Goal: Task Accomplishment & Management: Manage account settings

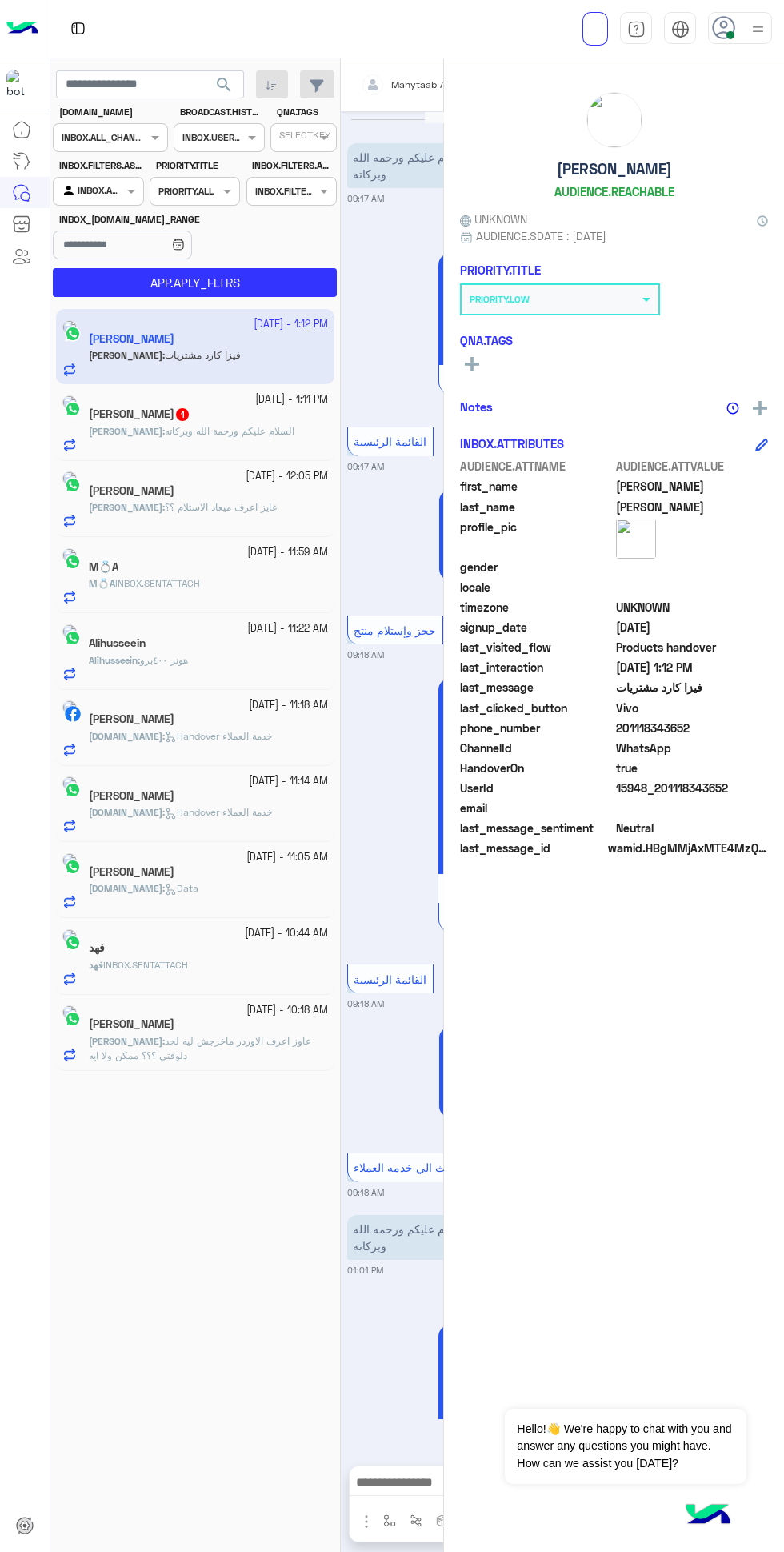
scroll to position [3448, 0]
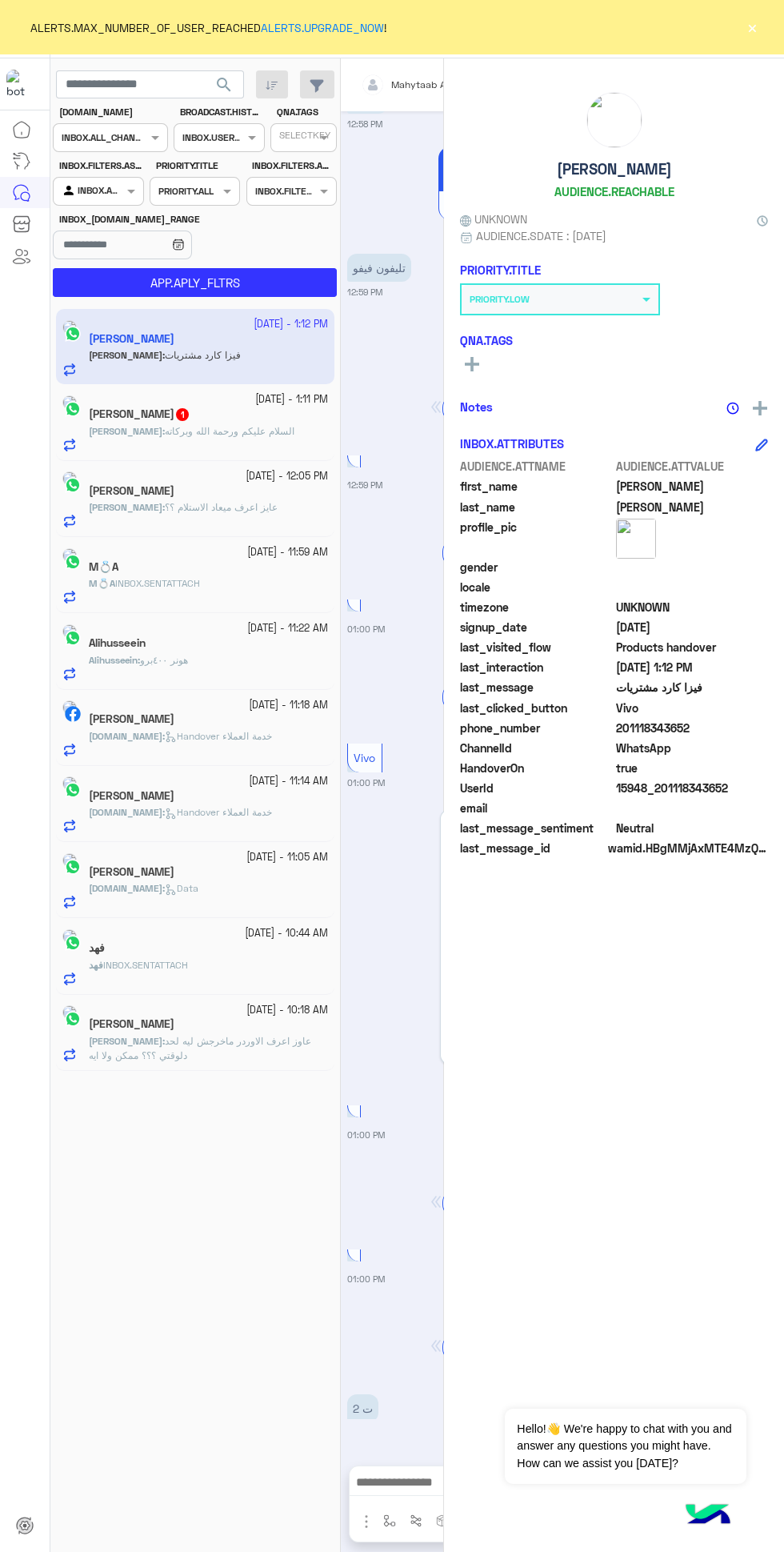
click at [723, 23] on div "ALERTS.MAX_NUMBER_OF_USER_REACHED ALERTS.UPGRADE_NOW ! ×" at bounding box center [392, 27] width 784 height 54
click at [716, 22] on div "ALERTS.MAX_NUMBER_OF_USER_REACHED ALERTS.UPGRADE_NOW ! ×" at bounding box center [392, 27] width 784 height 54
click at [752, 27] on button "×" at bounding box center [752, 27] width 16 height 16
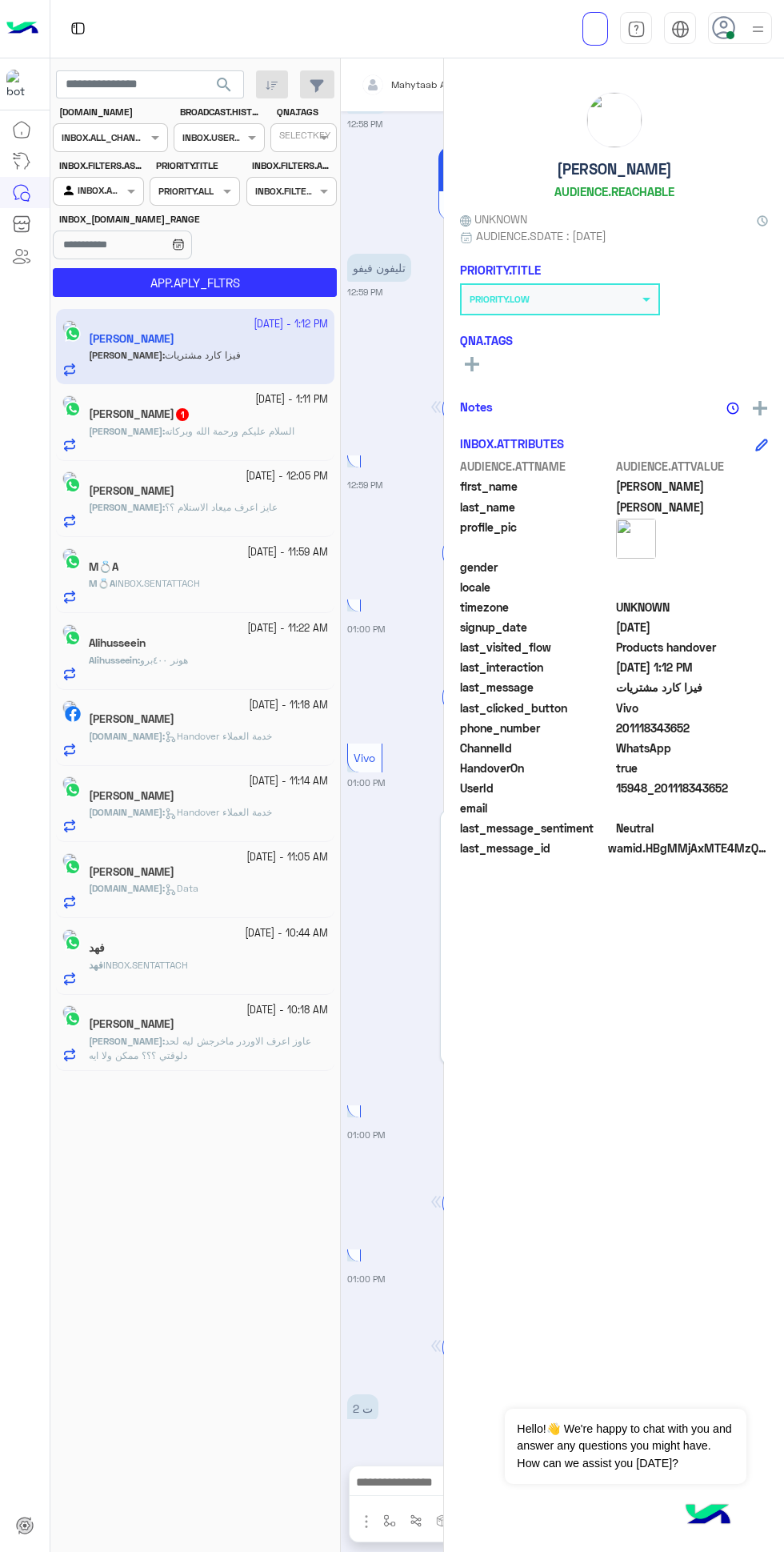
click at [733, 20] on icon at bounding box center [723, 27] width 24 height 24
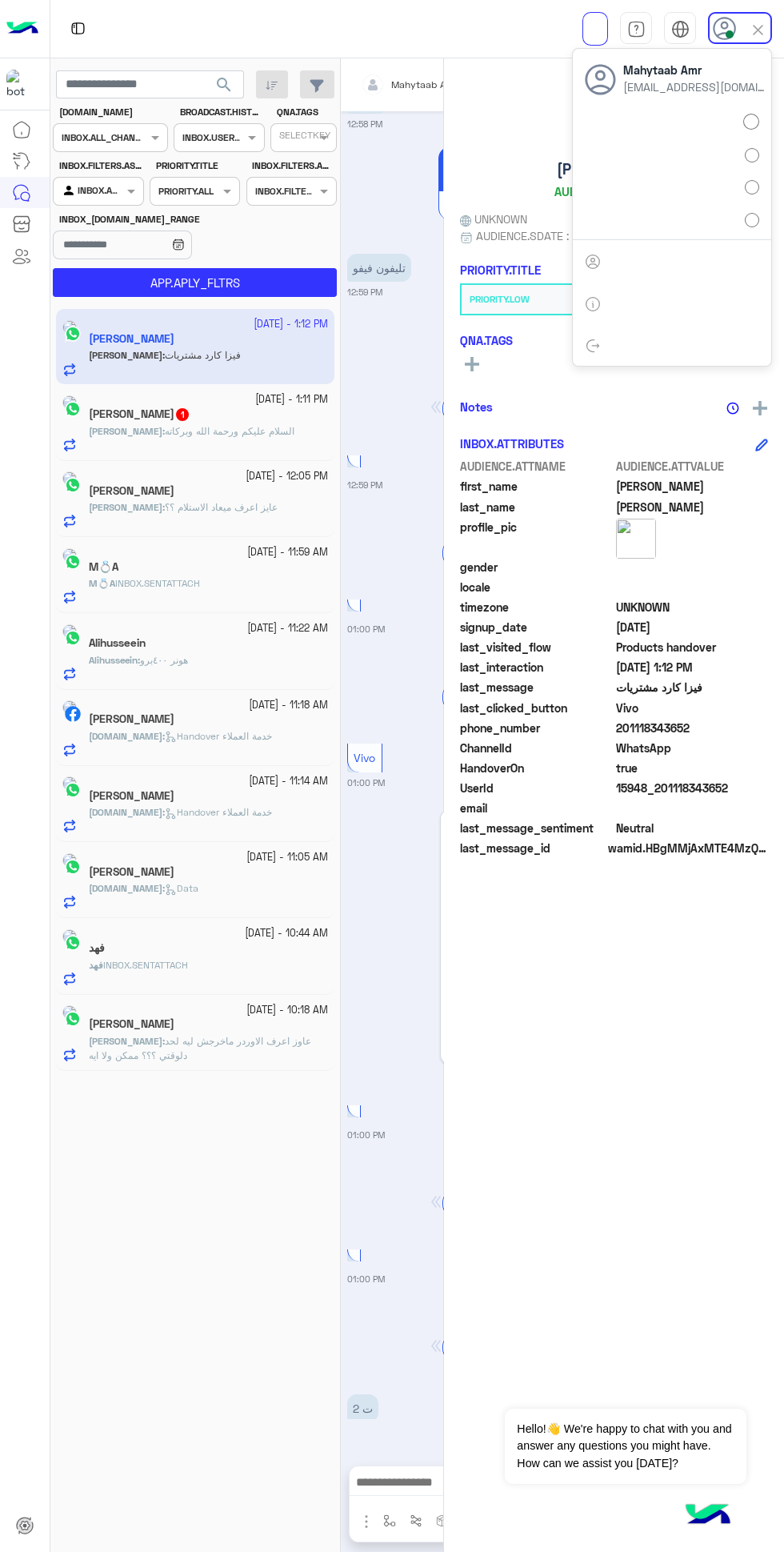
scroll to position [0, 0]
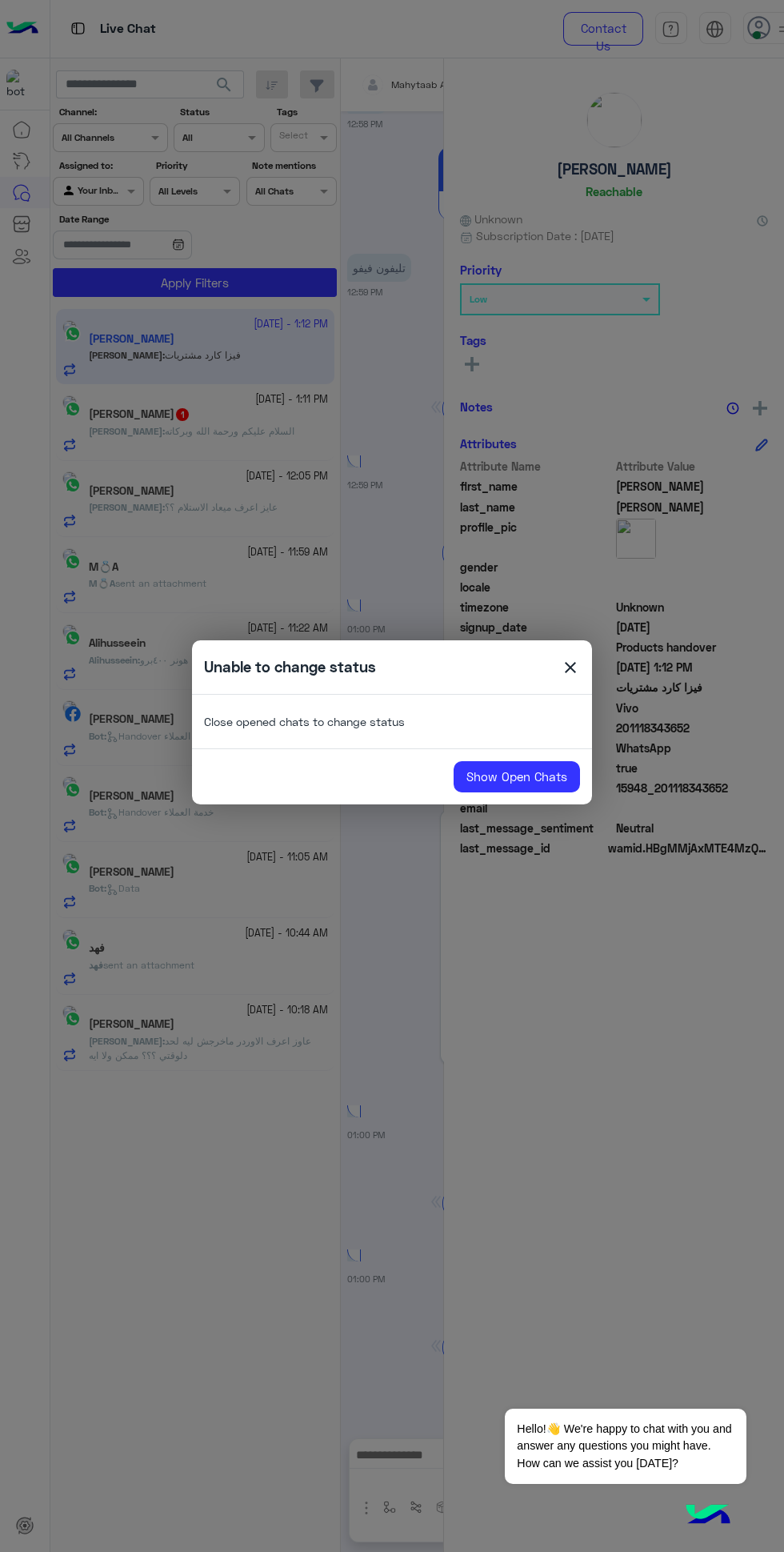
click at [570, 668] on span "close" at bounding box center [570, 670] width 19 height 24
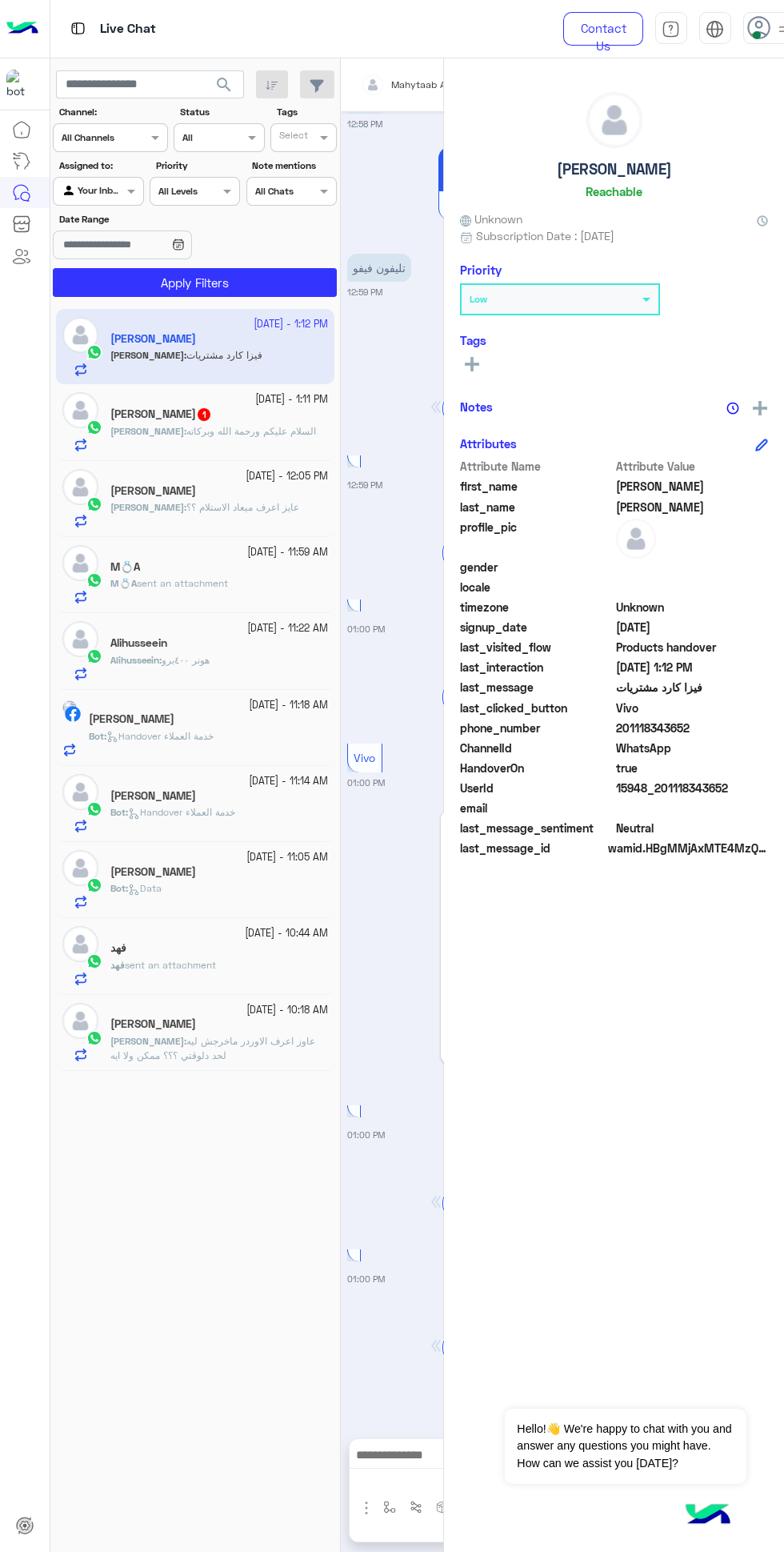
click at [756, 34] on span at bounding box center [757, 36] width 8 height 8
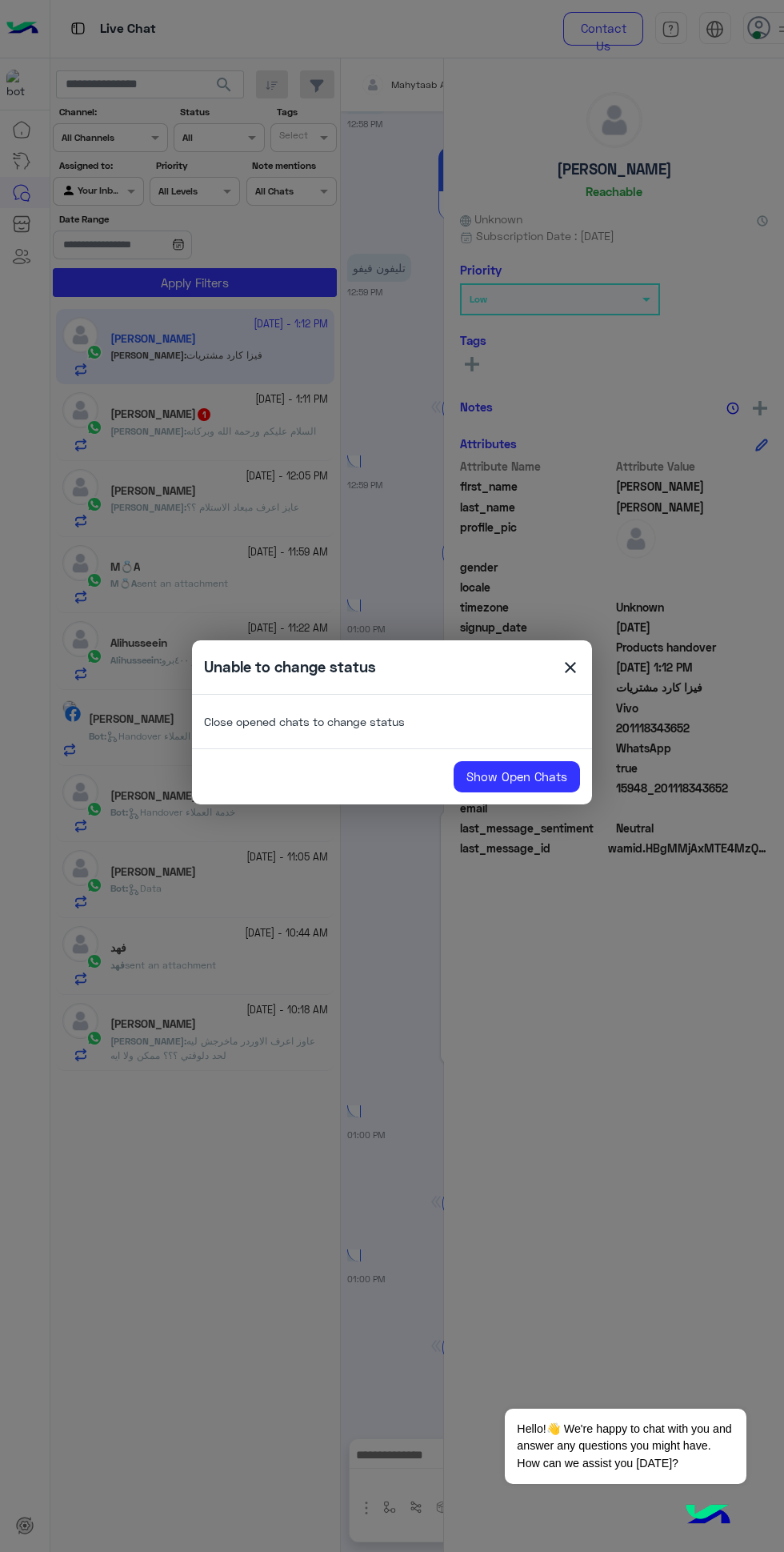
click at [501, 772] on link "Show Open Chats" at bounding box center [517, 777] width 126 height 32
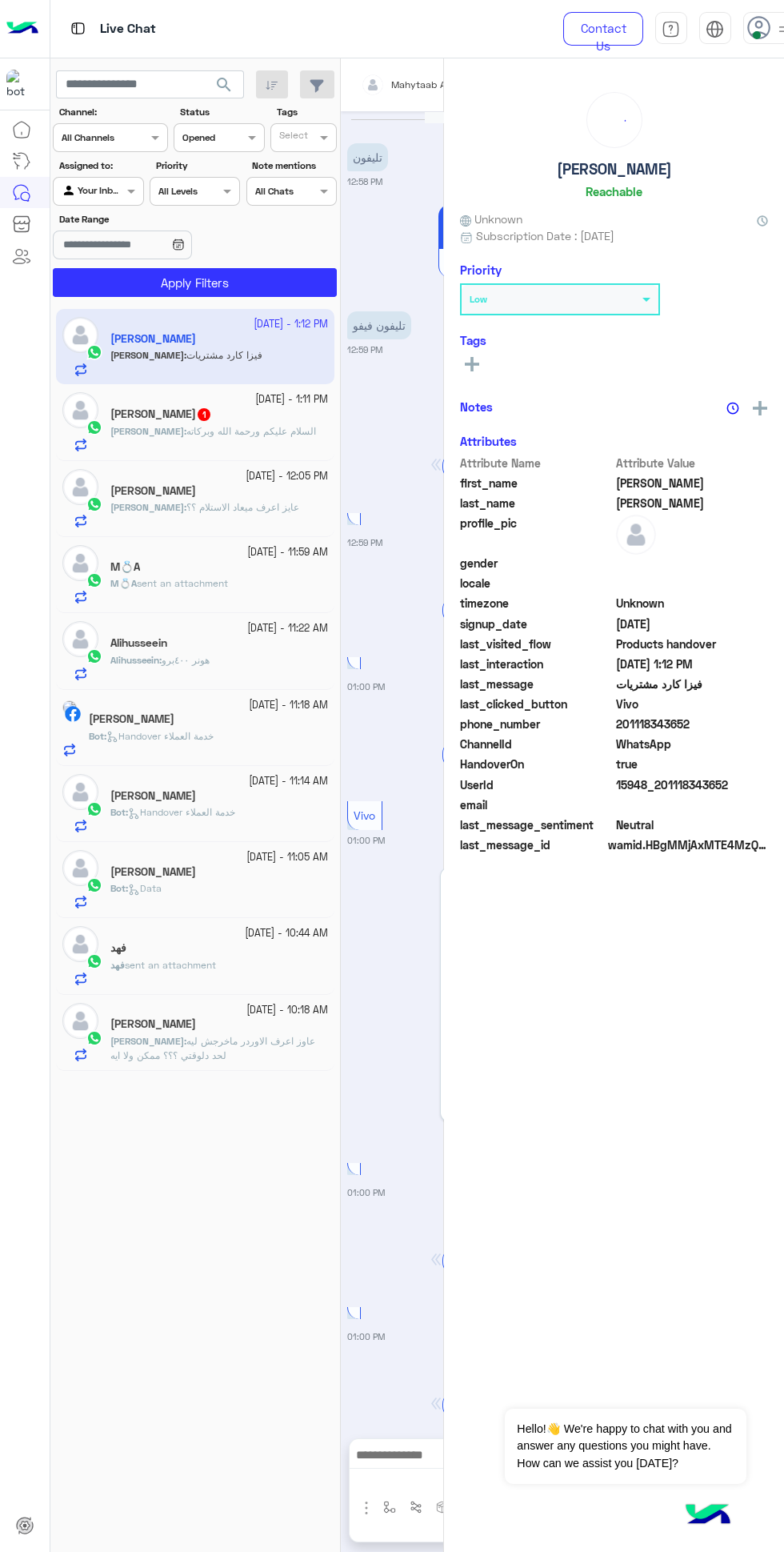
scroll to position [1417, 0]
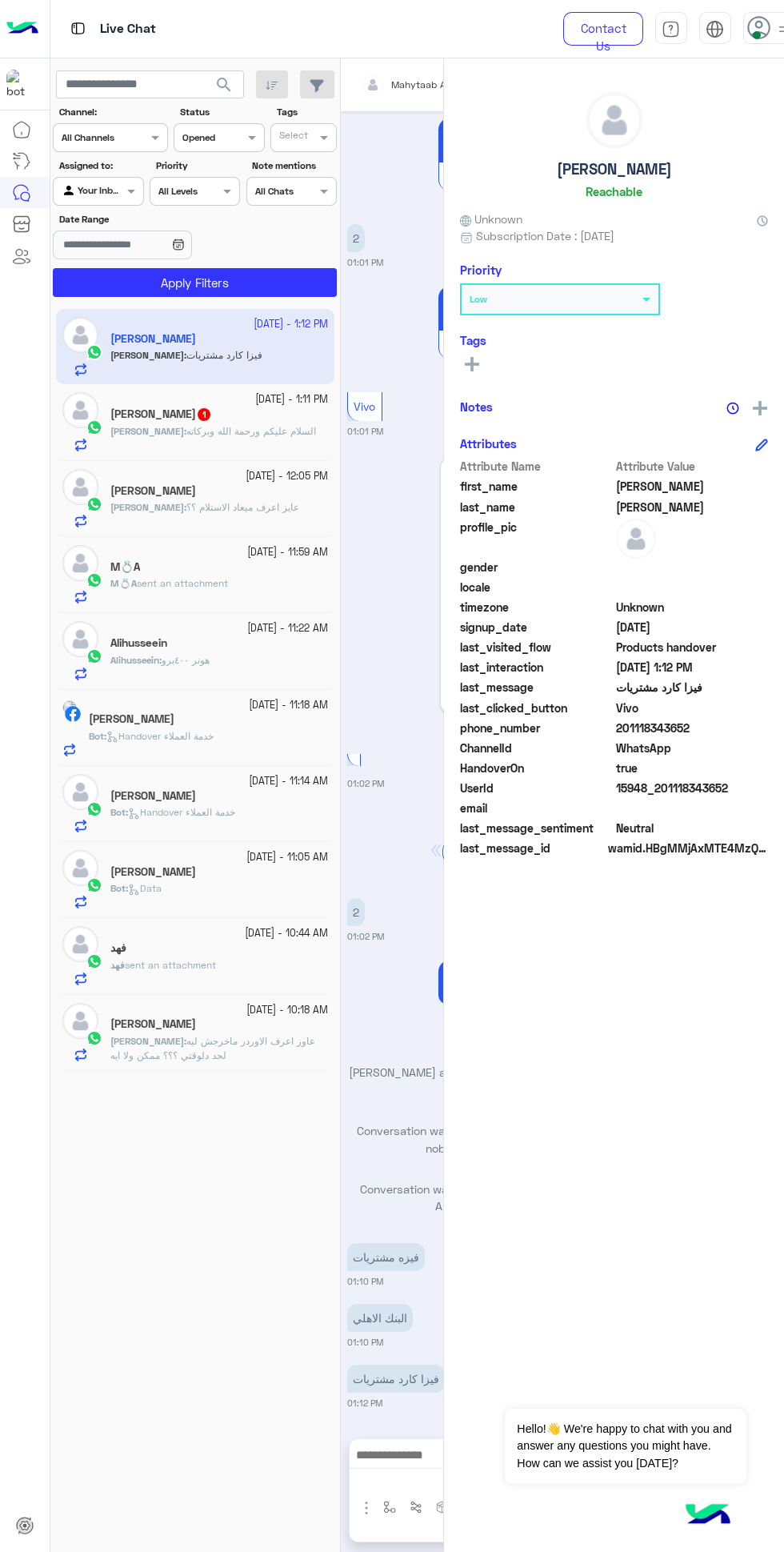
click at [722, 35] on img at bounding box center [715, 29] width 18 height 18
click at [756, 34] on span at bounding box center [757, 36] width 8 height 8
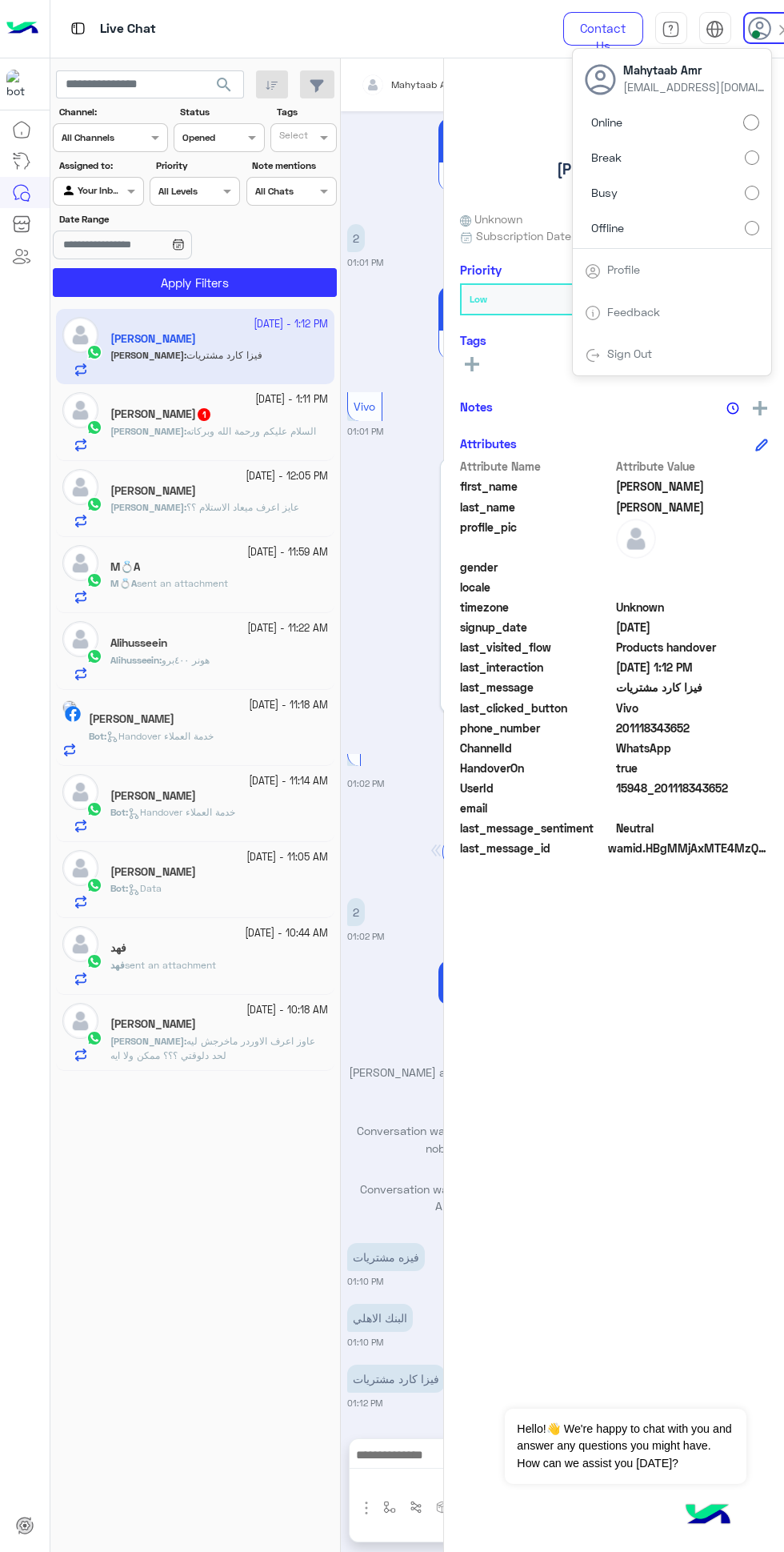
click at [755, 29] on icon at bounding box center [760, 28] width 24 height 24
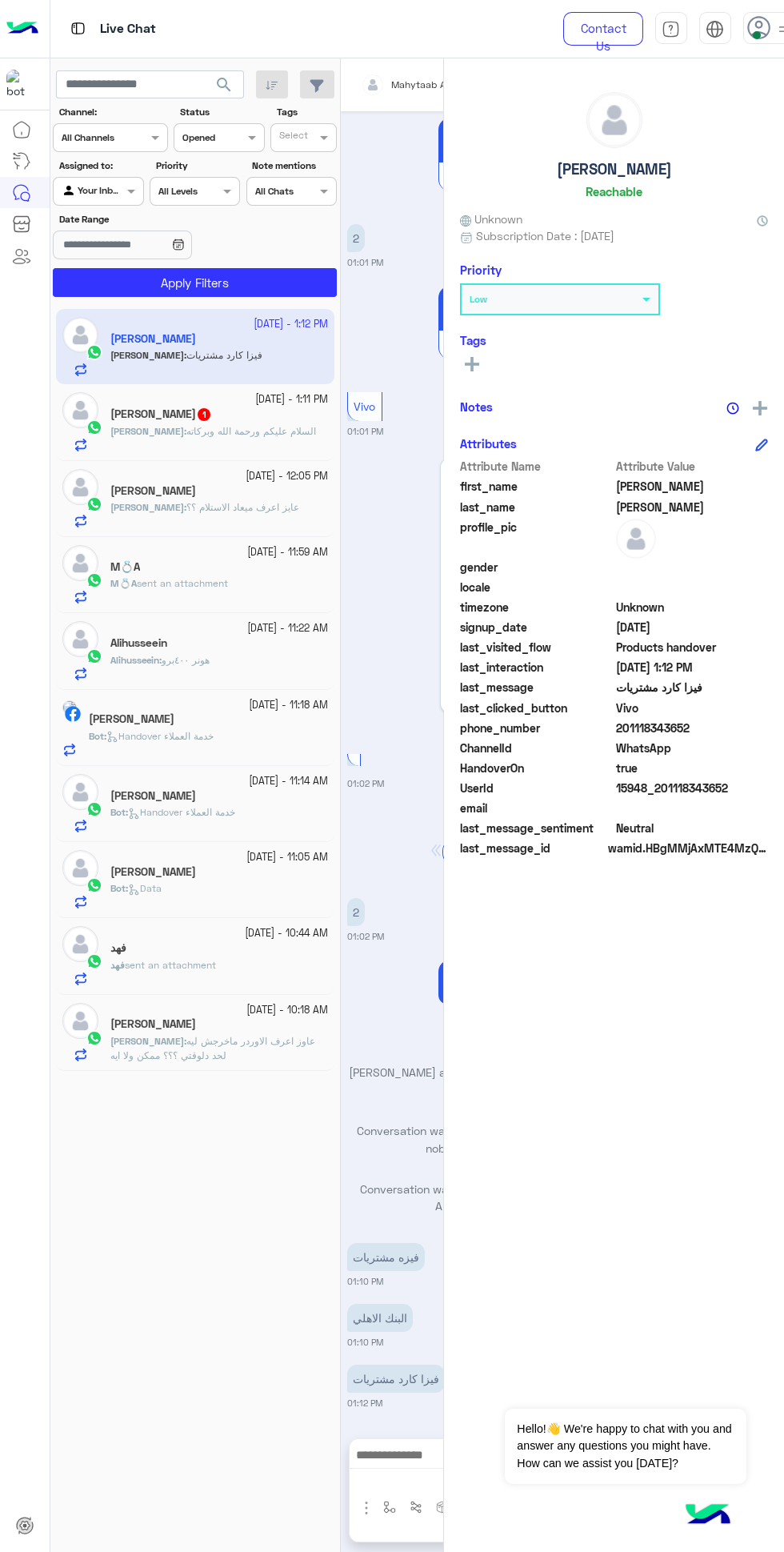
click at [756, 34] on span at bounding box center [757, 36] width 8 height 8
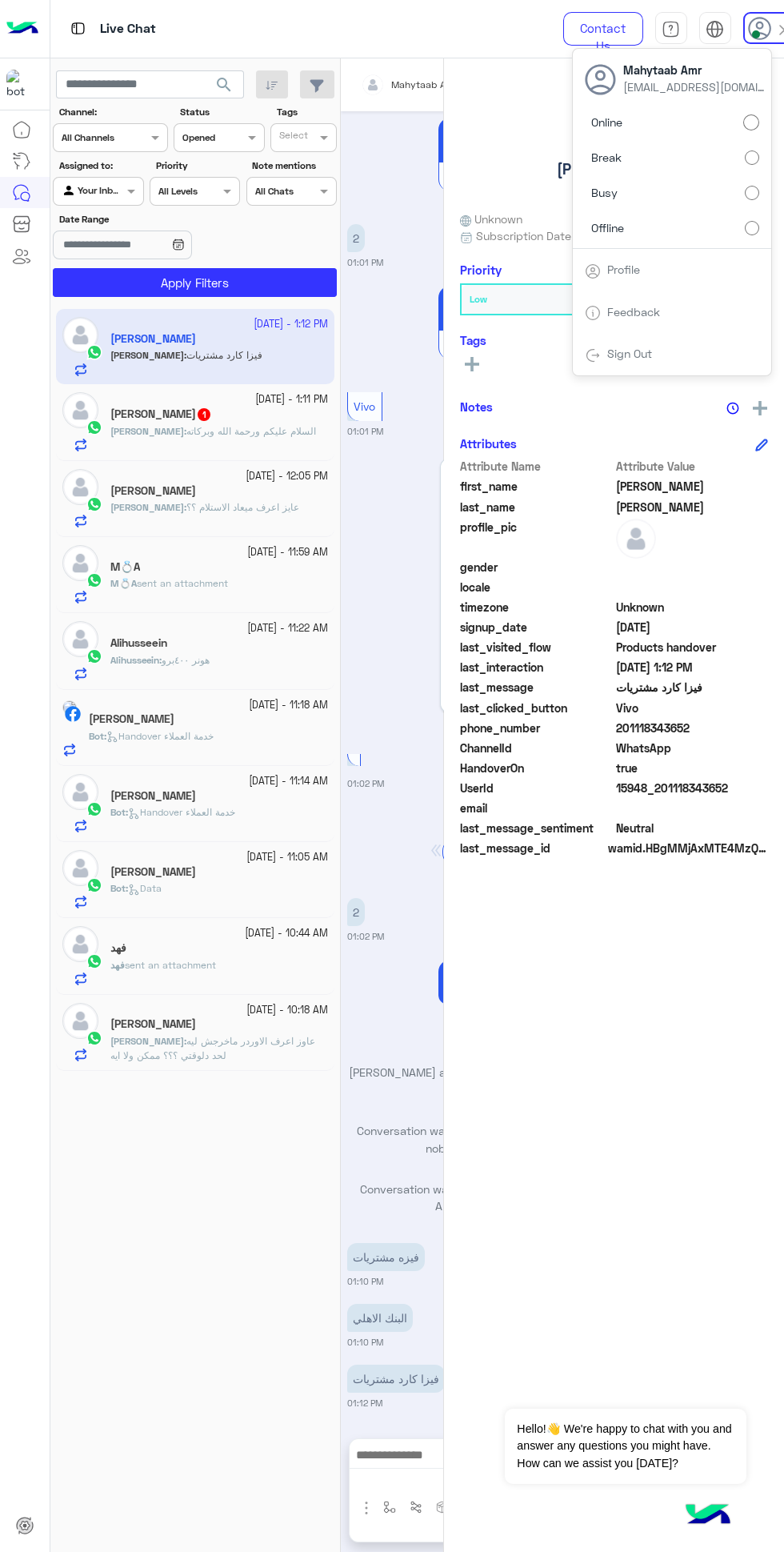
click at [756, 34] on span at bounding box center [757, 35] width 8 height 8
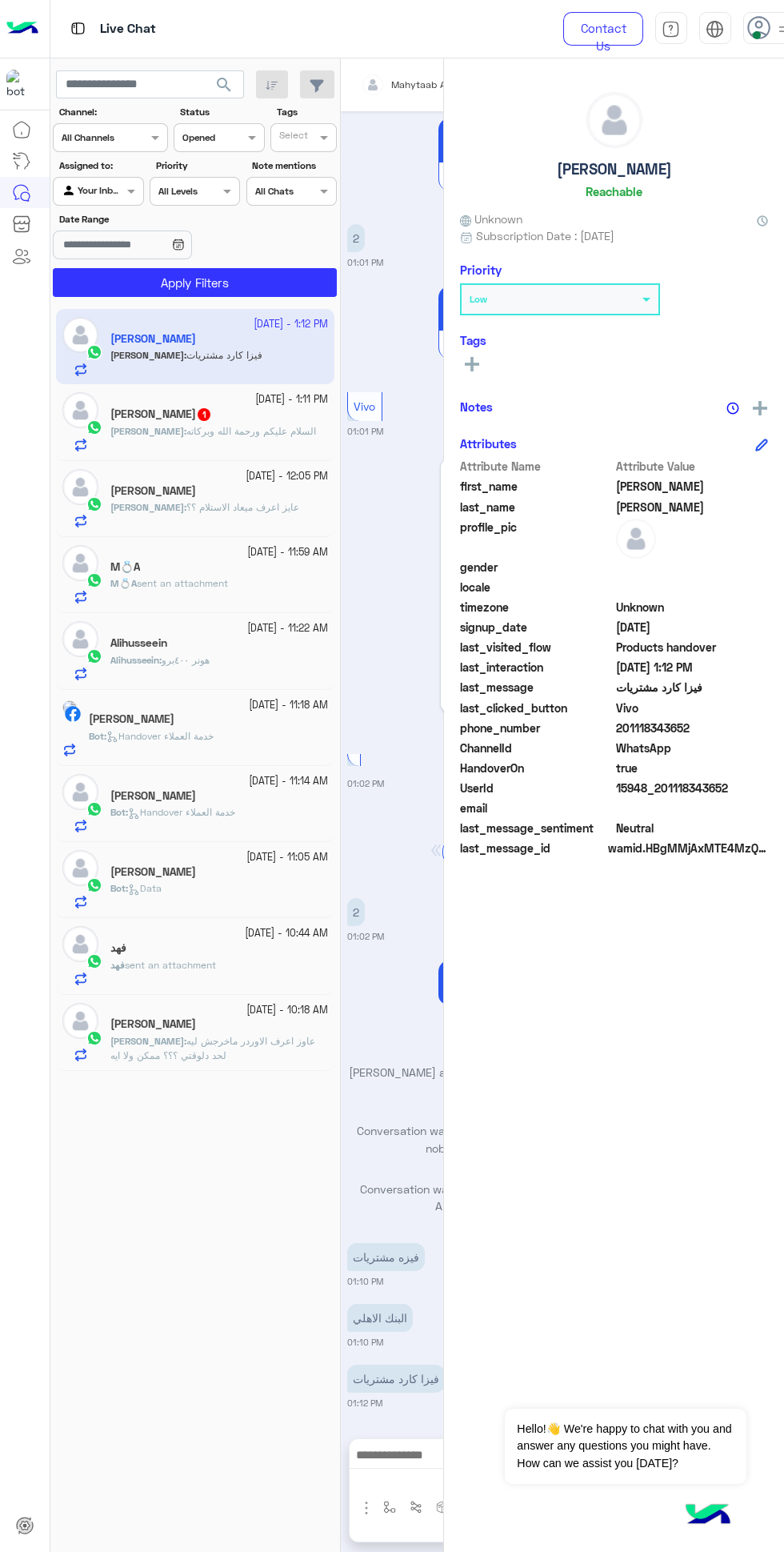
click at [756, 21] on icon at bounding box center [759, 27] width 24 height 24
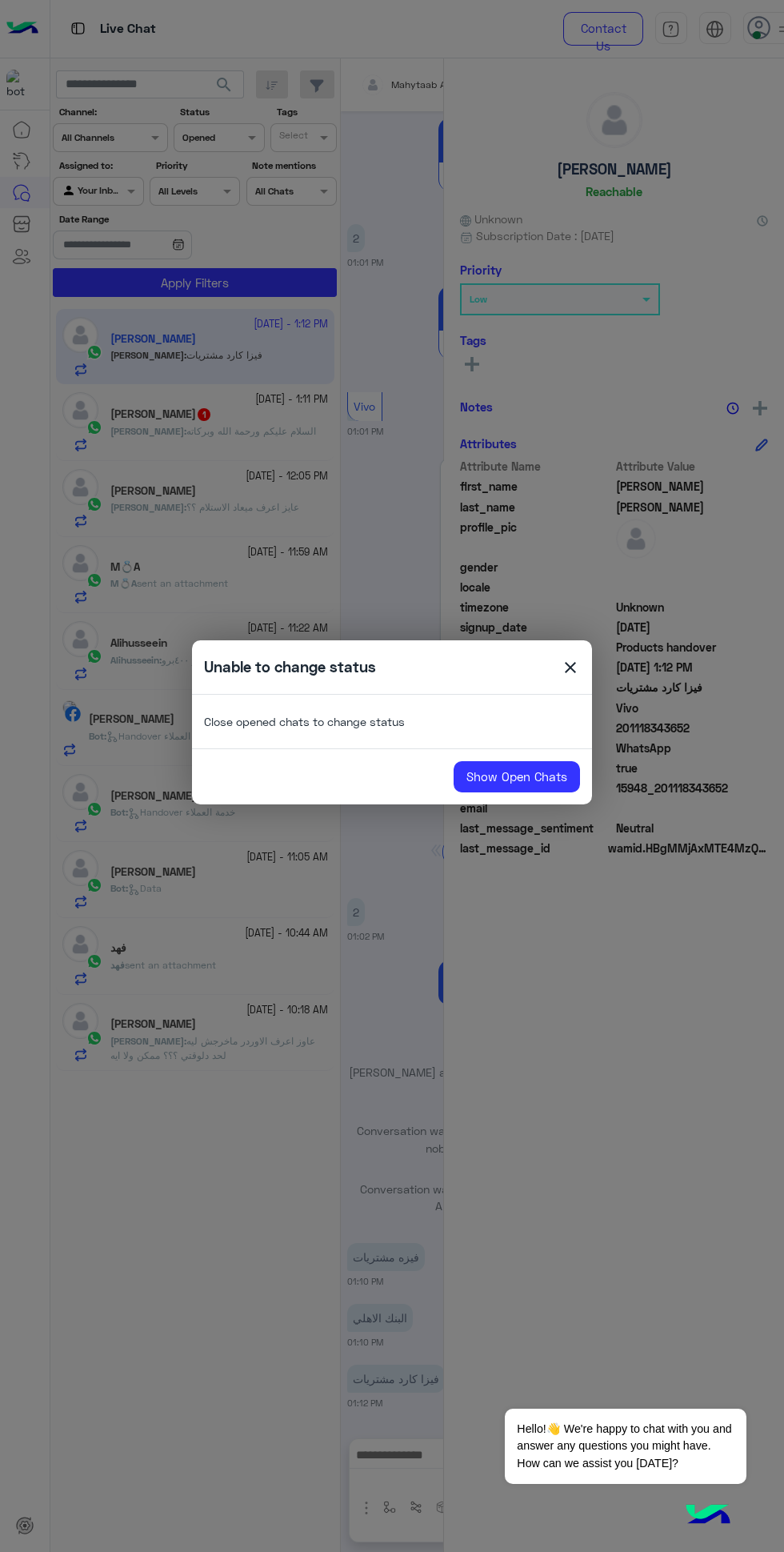
click at [506, 770] on link "Show Open Chats" at bounding box center [517, 777] width 126 height 32
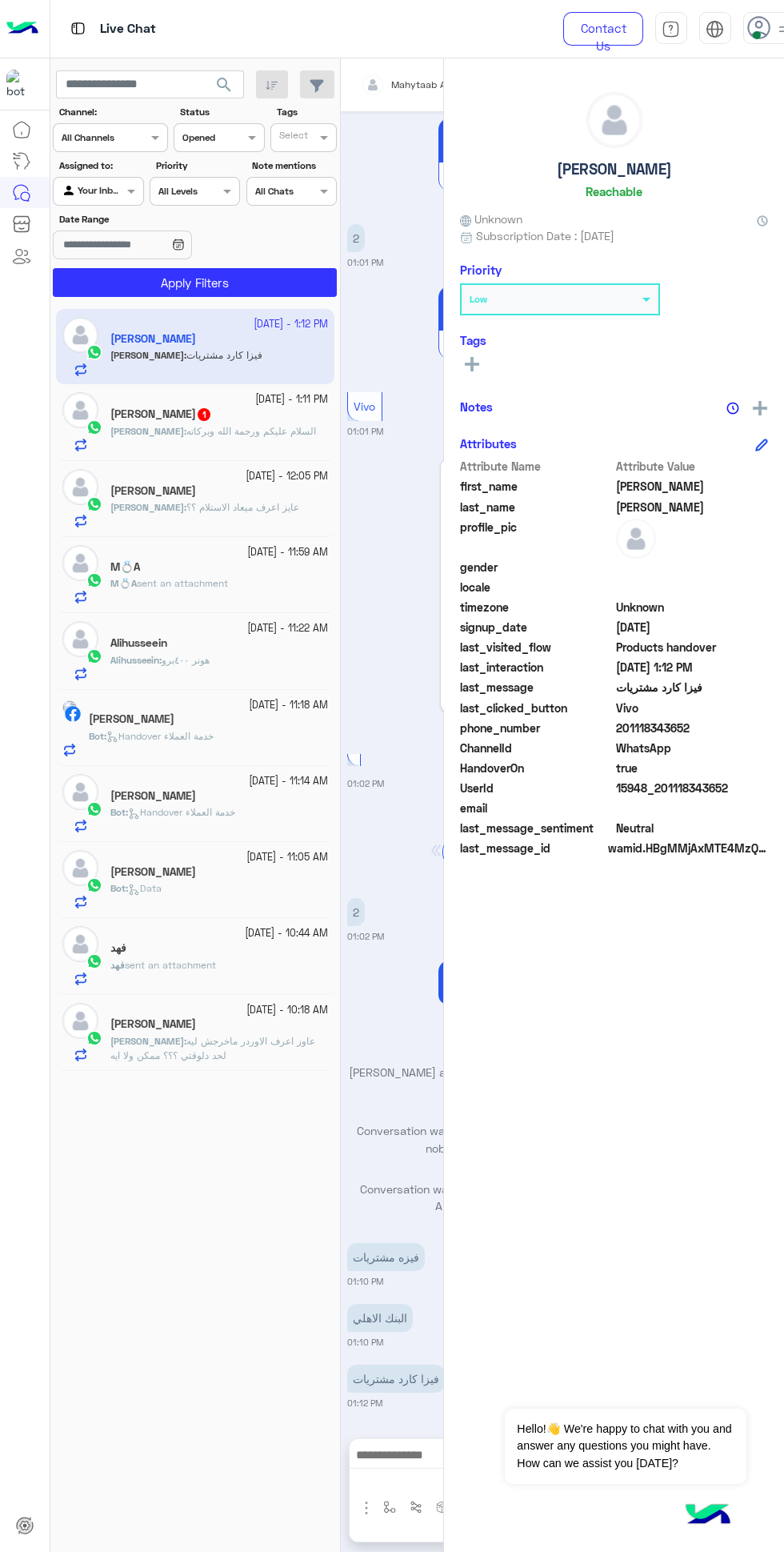
click at [756, 22] on use at bounding box center [759, 27] width 23 height 23
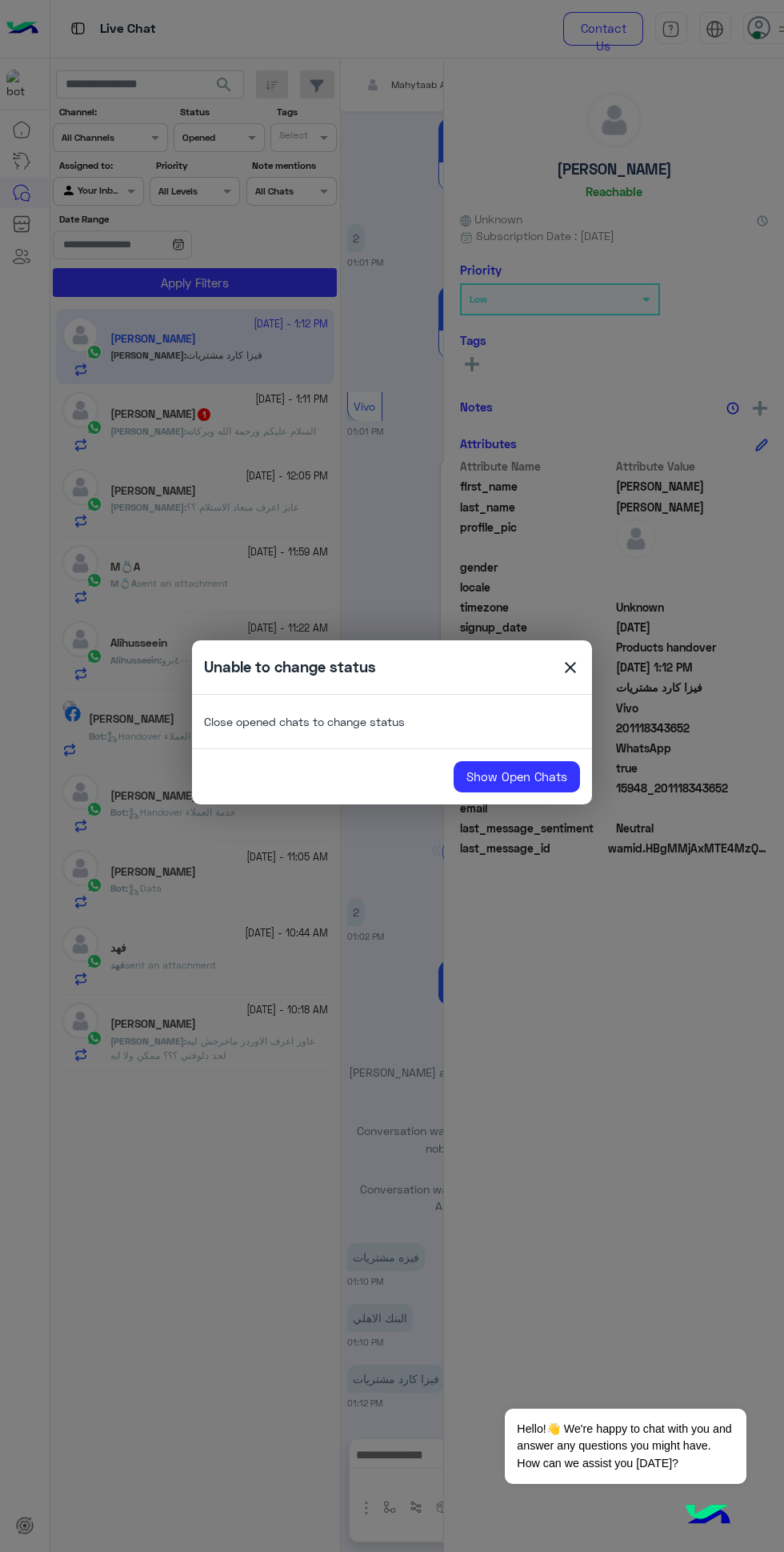
click at [574, 674] on span "close" at bounding box center [570, 670] width 19 height 24
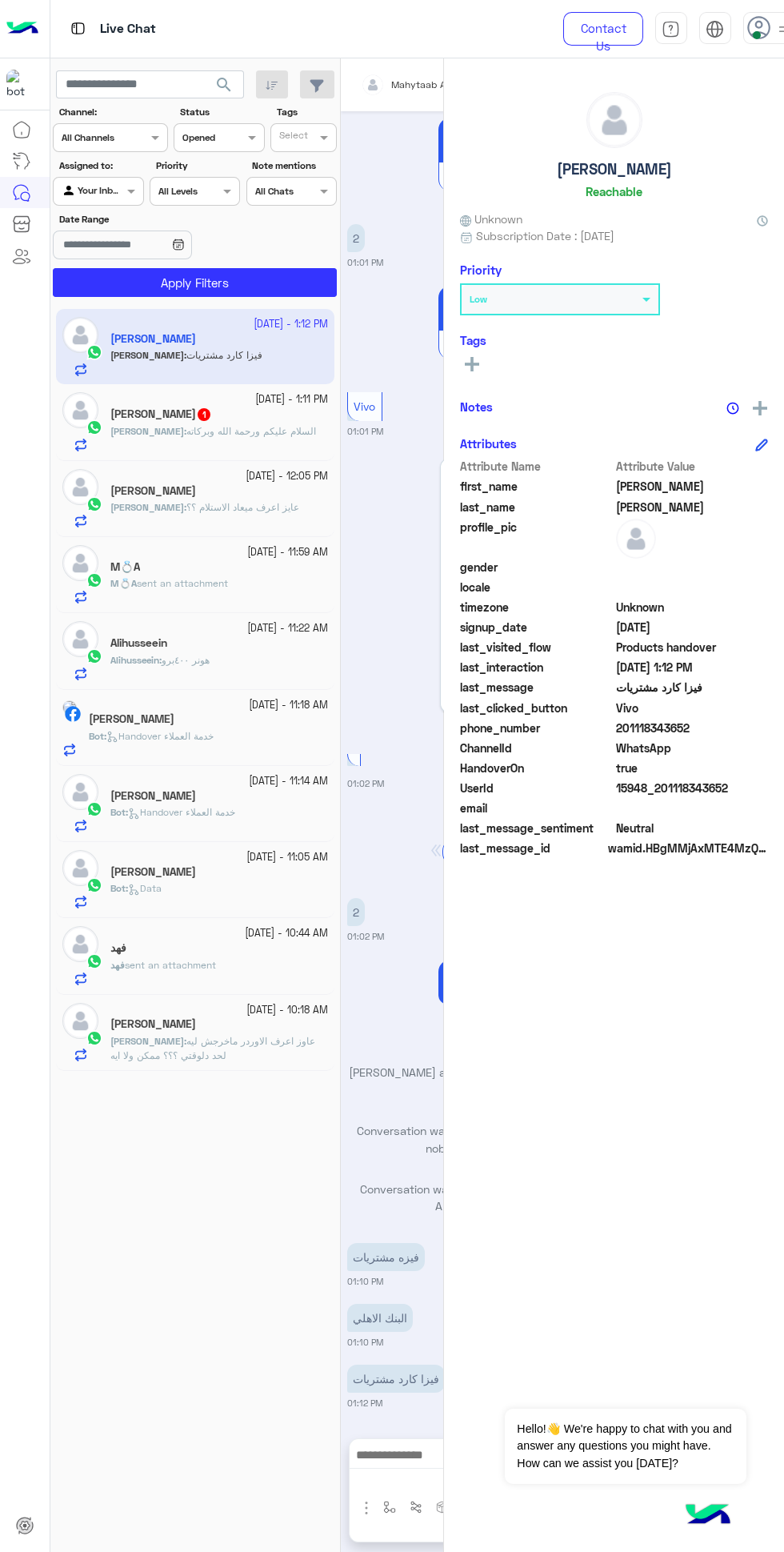
click at [750, 32] on icon at bounding box center [759, 27] width 24 height 24
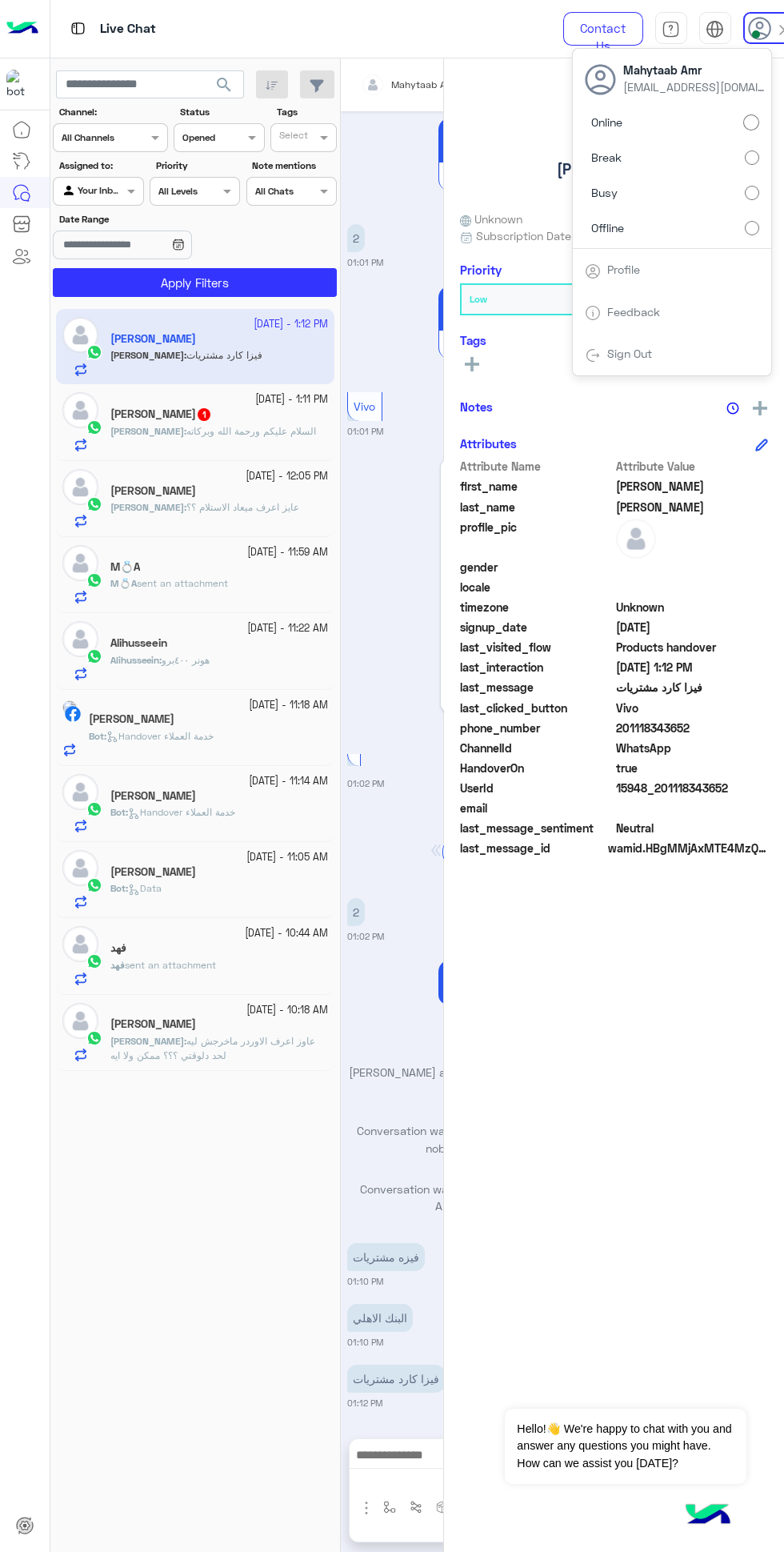
click at [757, 175] on div "Online Break Busy Offline" at bounding box center [672, 178] width 199 height 141
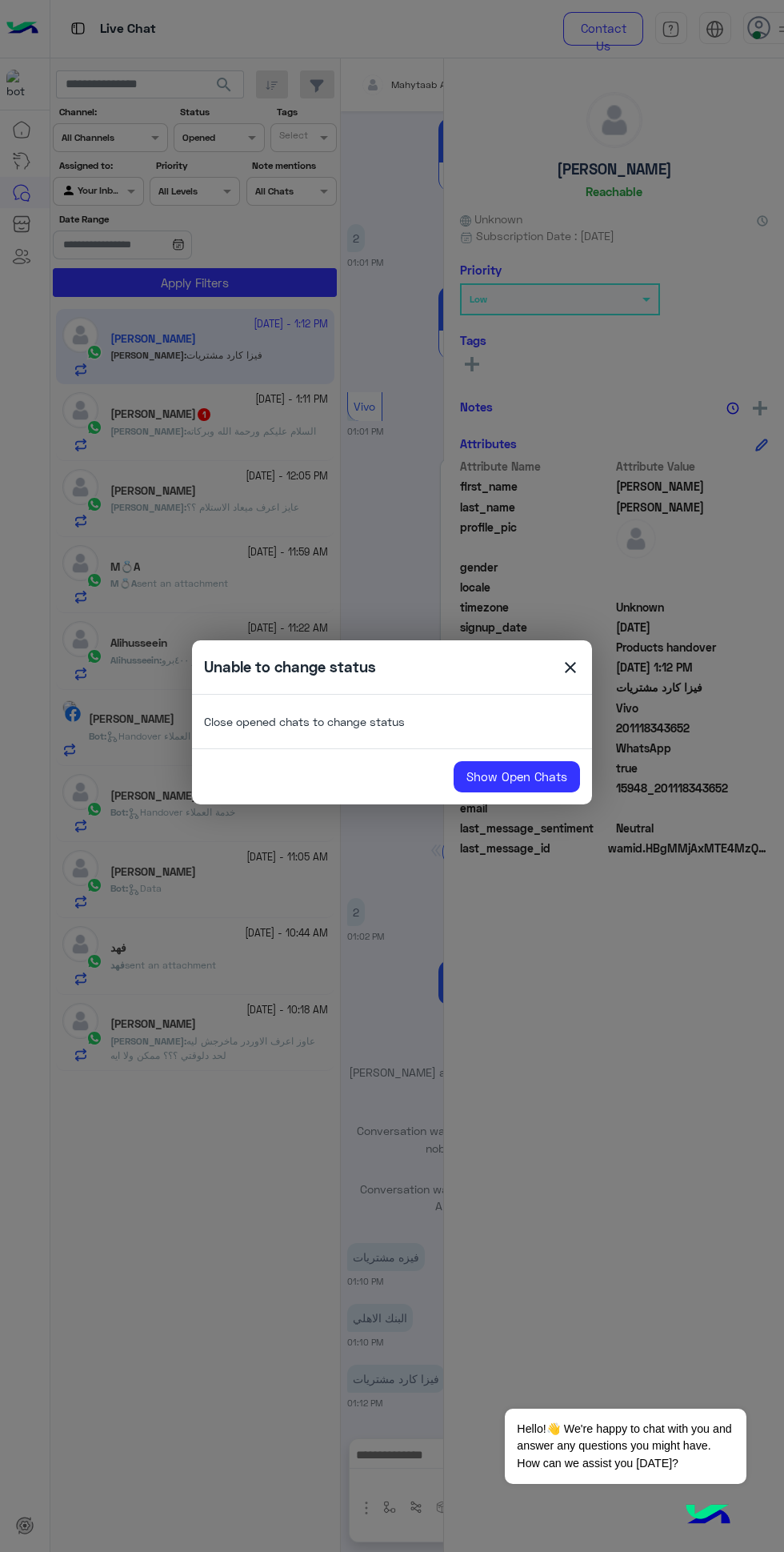
click at [575, 663] on span "close" at bounding box center [570, 670] width 19 height 24
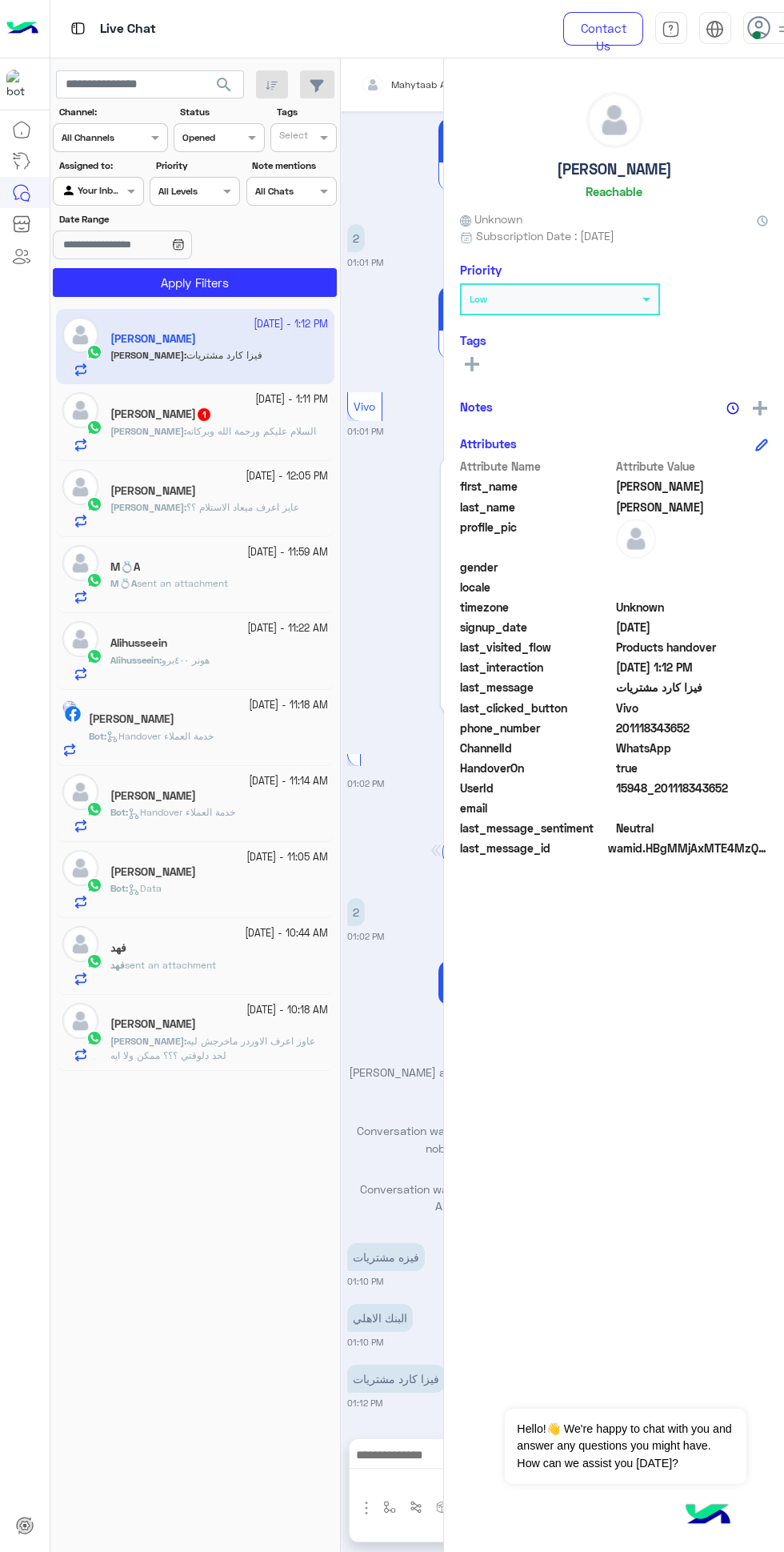
click at [716, 32] on img at bounding box center [715, 29] width 18 height 18
click at [753, 13] on div at bounding box center [758, 23] width 22 height 22
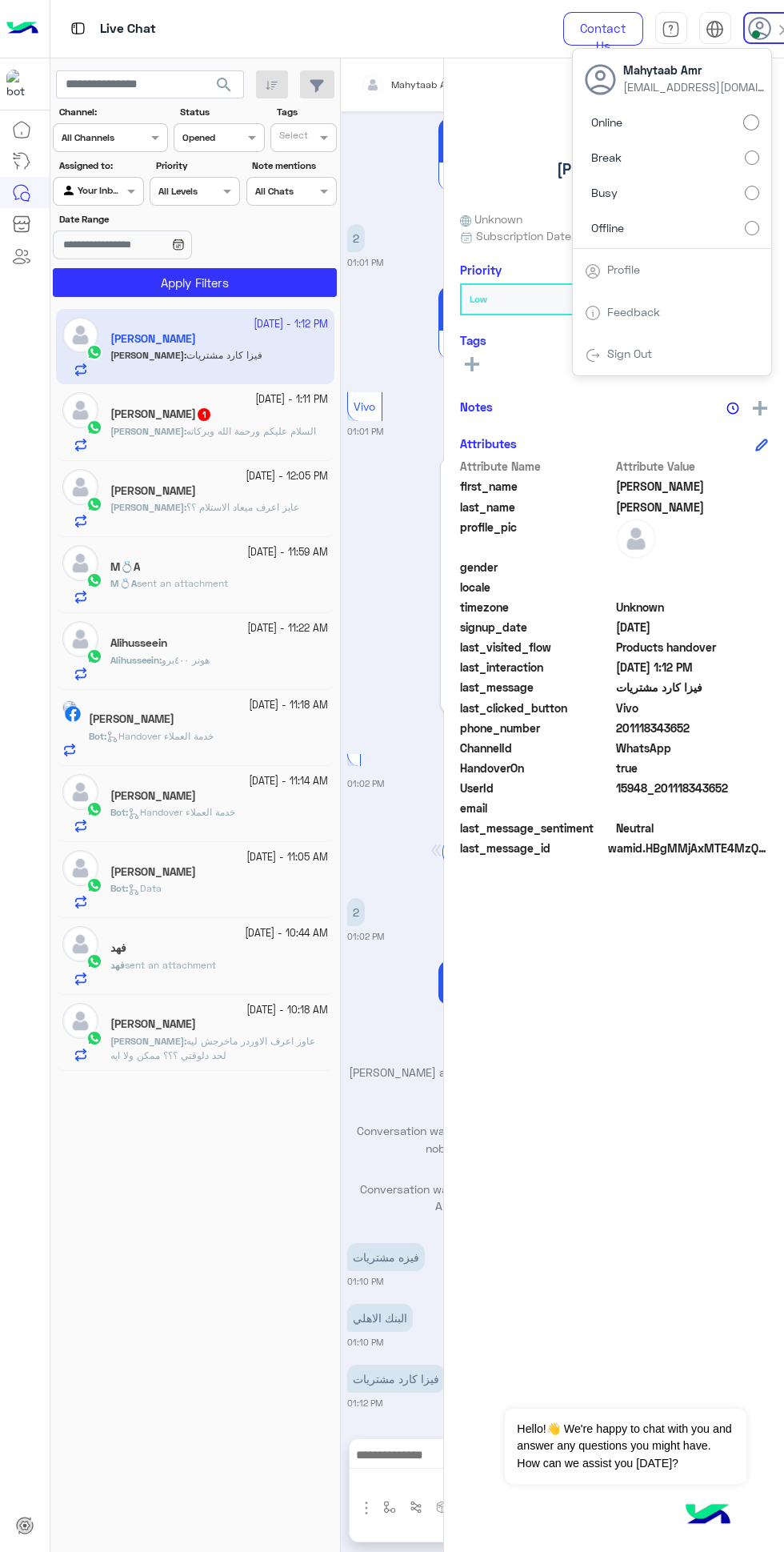
click at [752, 16] on div at bounding box center [759, 24] width 22 height 22
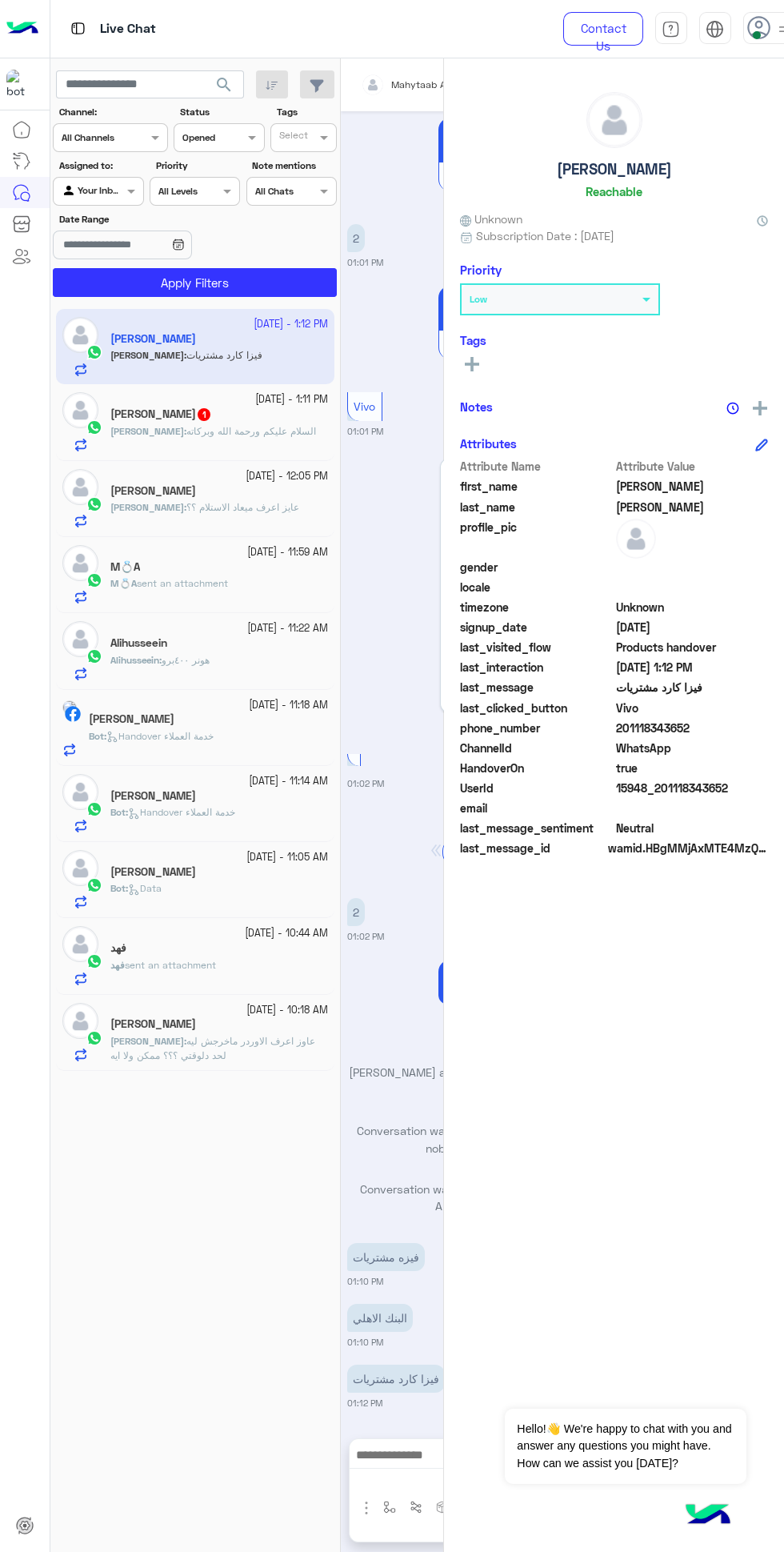
click at [756, 34] on span at bounding box center [757, 36] width 8 height 8
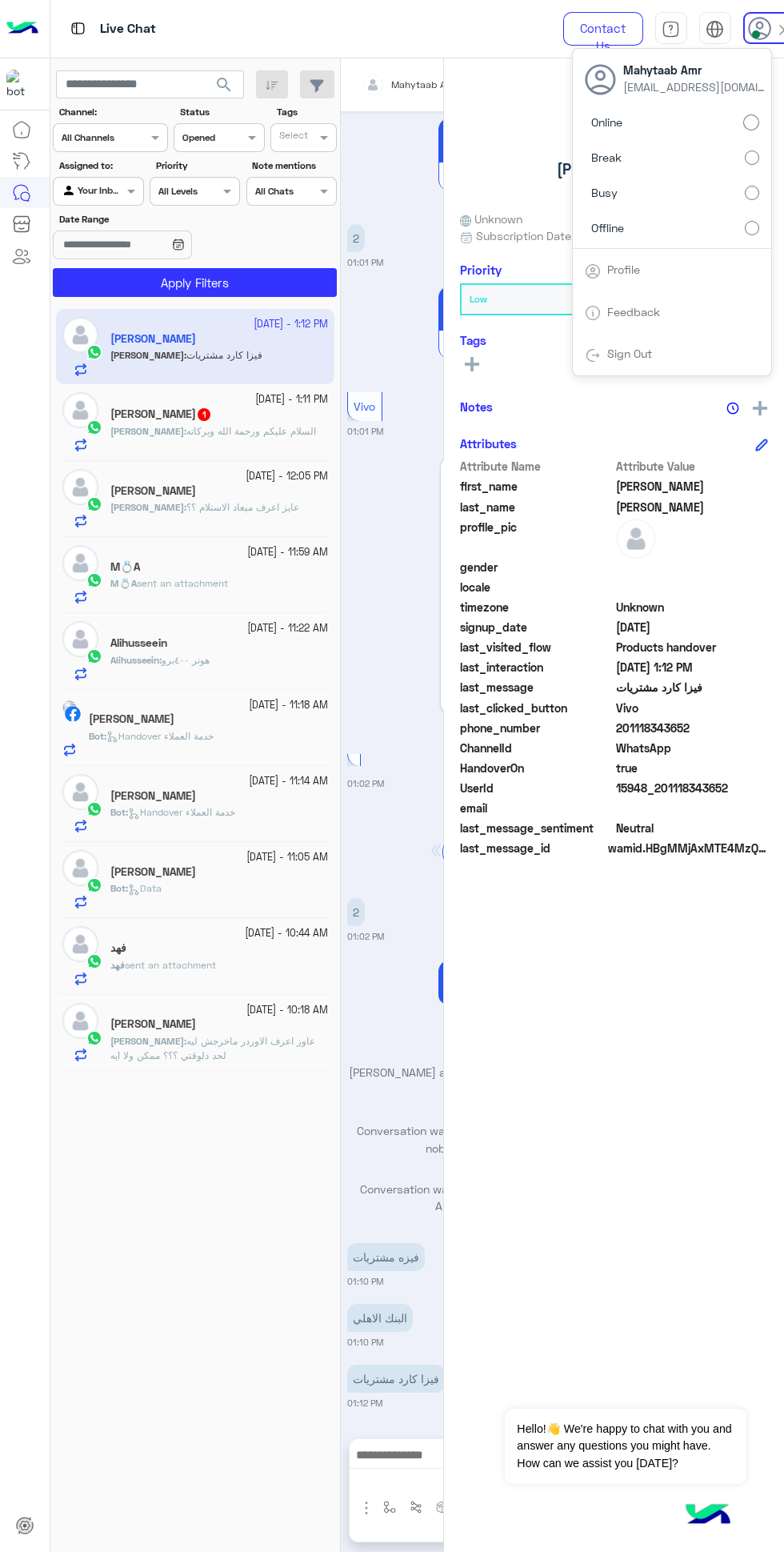
click at [752, 149] on label "Break" at bounding box center [672, 157] width 175 height 29
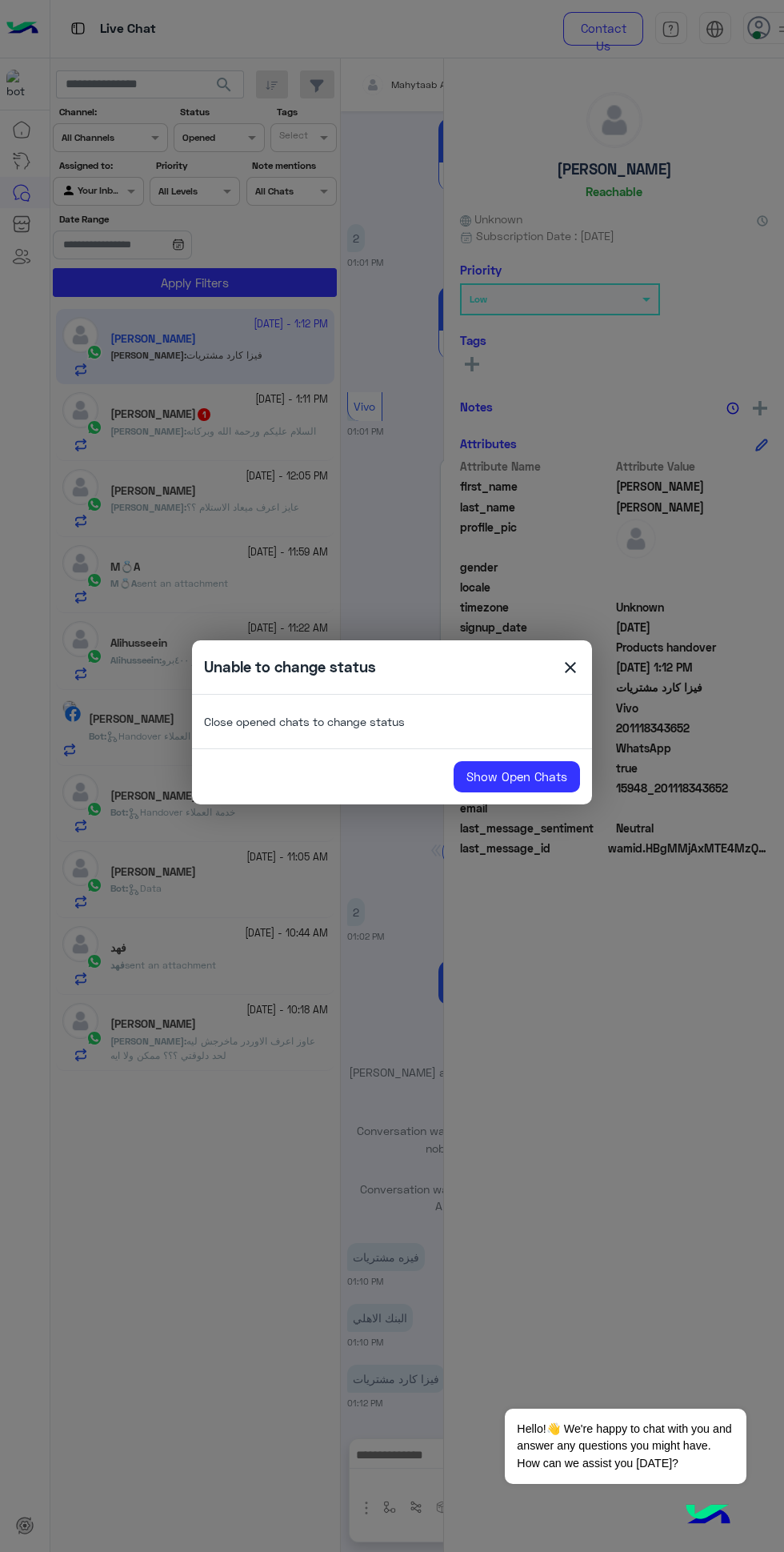
click at [573, 660] on span "close" at bounding box center [570, 670] width 19 height 24
